Goal: Information Seeking & Learning: Learn about a topic

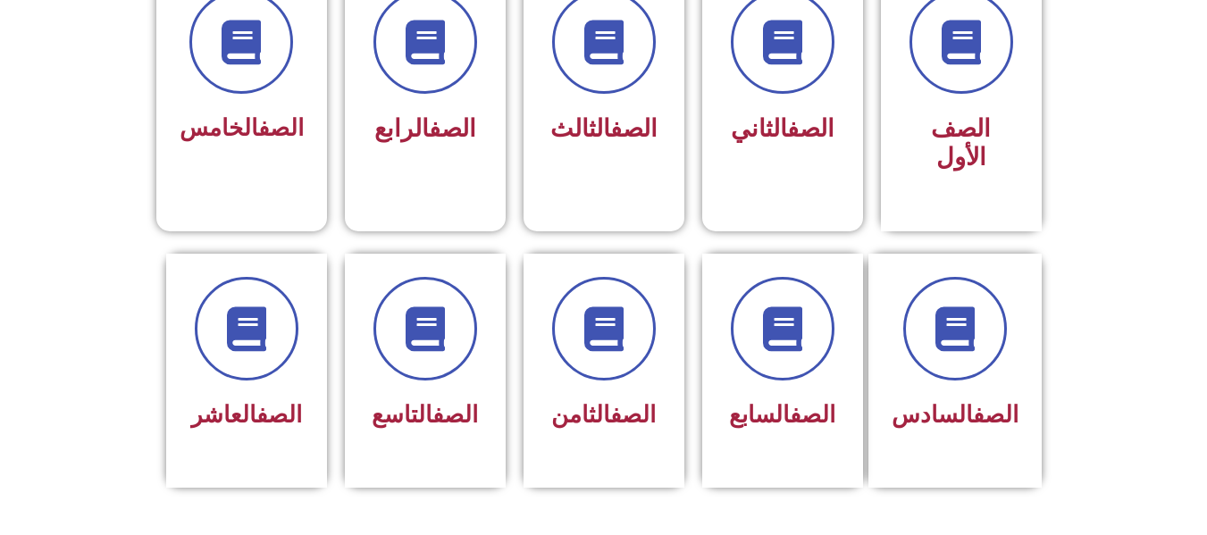
scroll to position [536, 0]
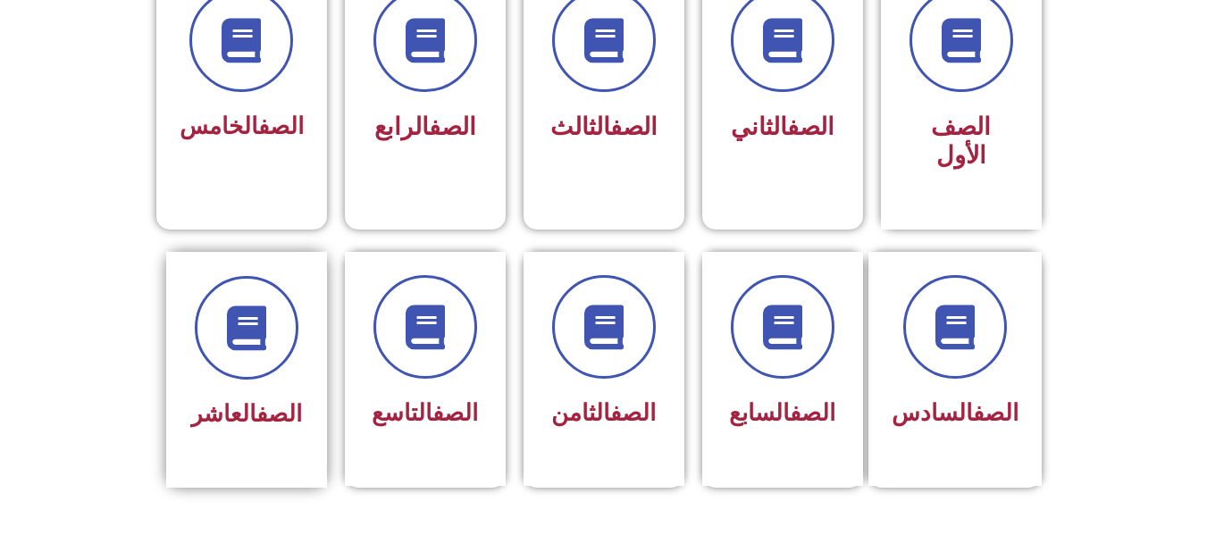
click at [256, 400] on link "الصف" at bounding box center [279, 413] width 46 height 27
click at [243, 393] on div "الصف العاشر" at bounding box center [246, 415] width 113 height 44
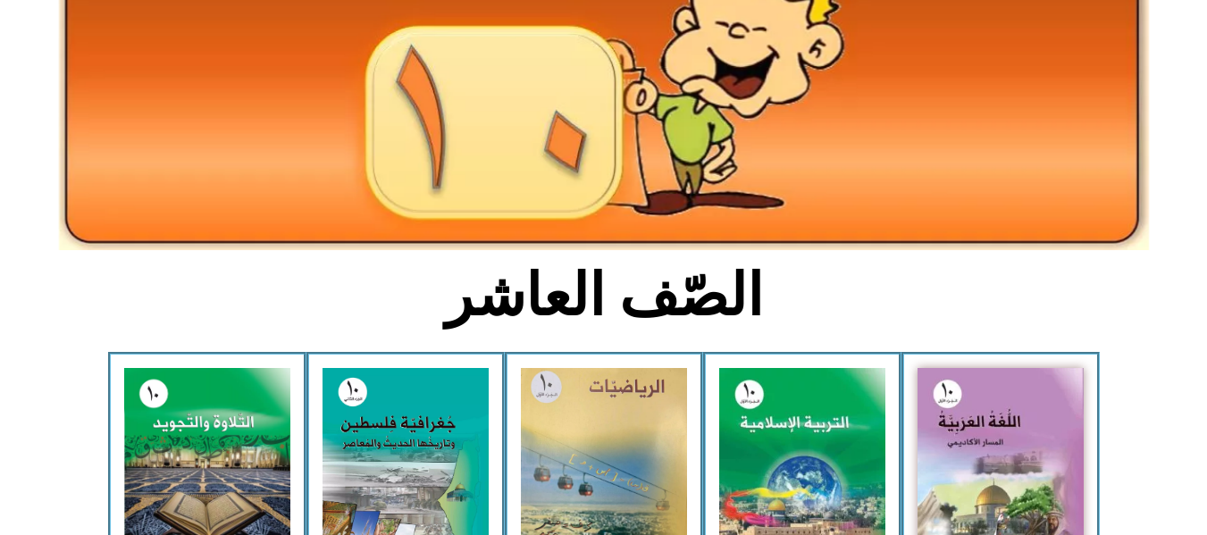
scroll to position [429, 0]
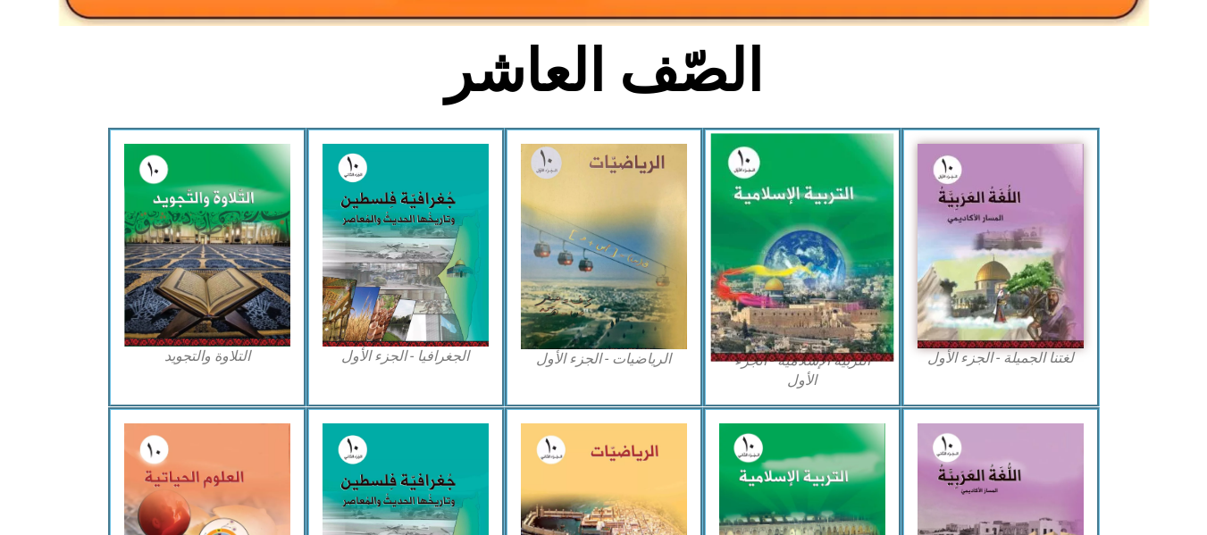
click at [757, 290] on img at bounding box center [801, 248] width 183 height 228
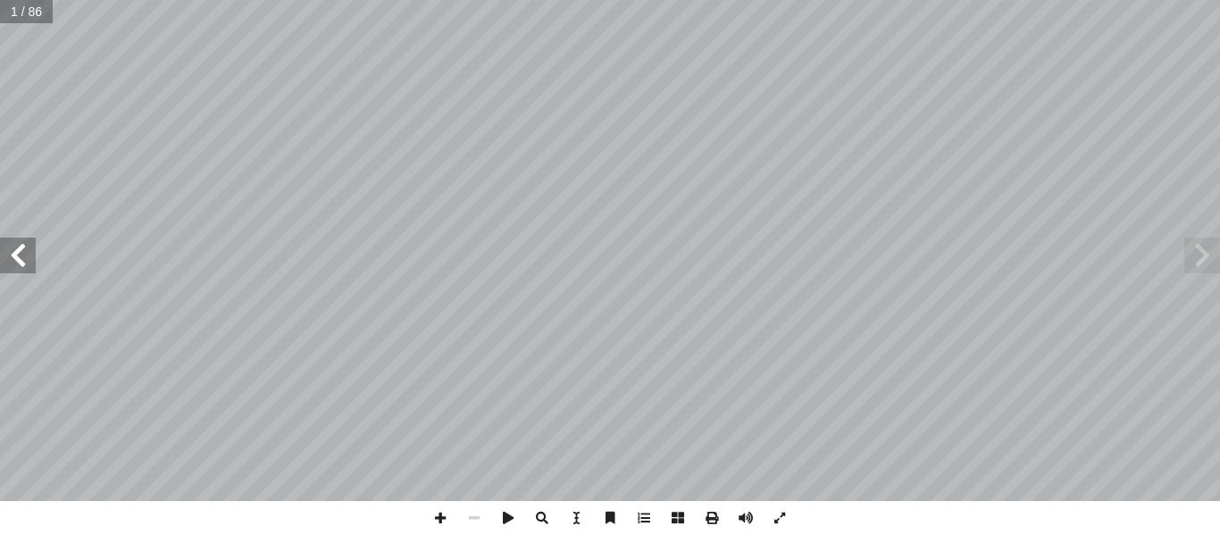
click at [16, 259] on span at bounding box center [18, 256] width 36 height 36
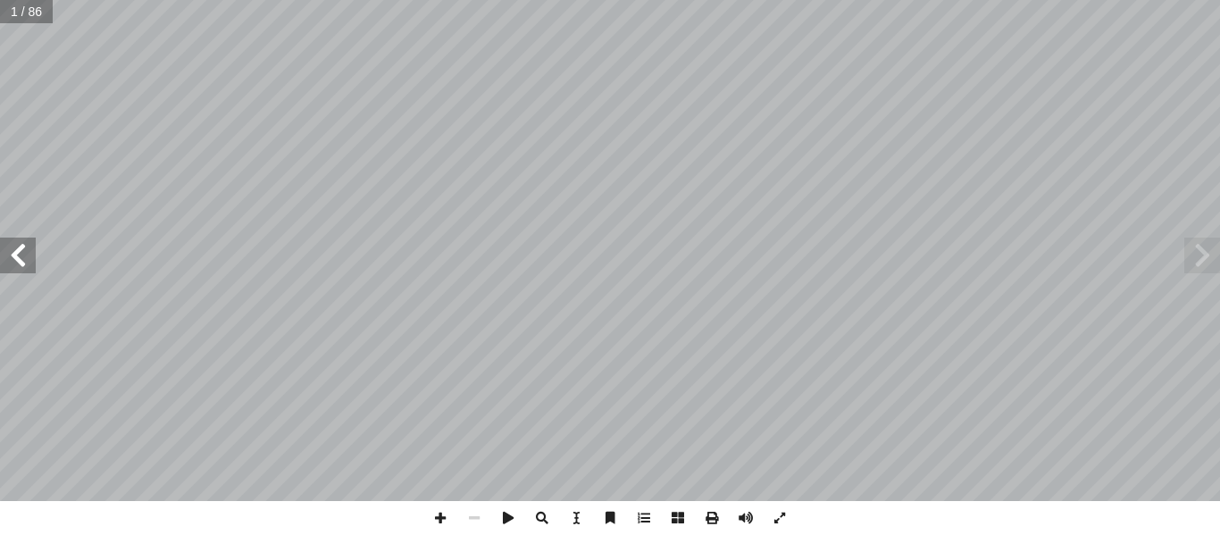
click at [16, 259] on span at bounding box center [18, 256] width 36 height 36
click at [40, 15] on input "text" at bounding box center [39, 11] width 79 height 23
type input "**"
click at [16, 264] on span at bounding box center [18, 256] width 36 height 36
click at [21, 257] on span at bounding box center [18, 256] width 36 height 36
